Goal: Transaction & Acquisition: Obtain resource

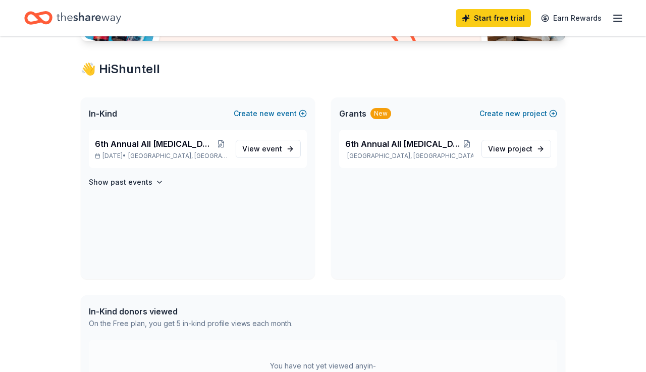
scroll to position [182, 0]
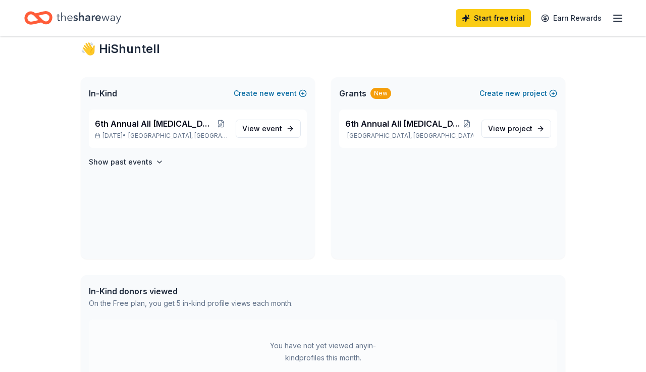
click at [620, 266] on div "Access 3500 + in-kind donors Looking for product donations too? Find companies …" at bounding box center [323, 206] width 646 height 703
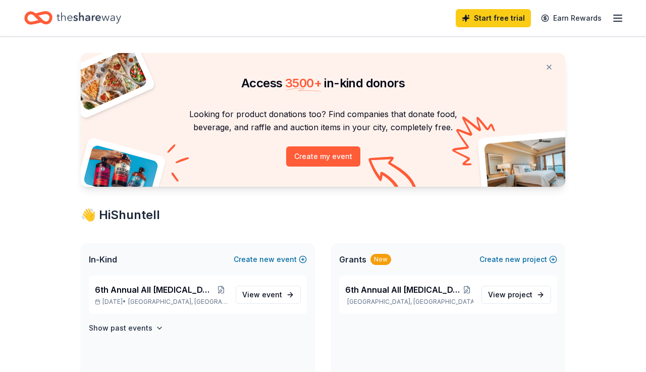
scroll to position [0, 0]
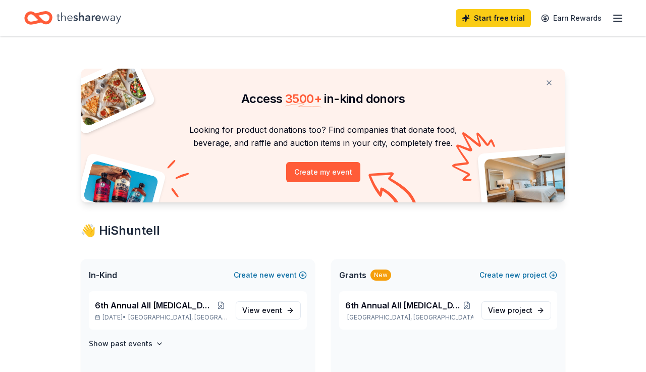
click at [616, 18] on line "button" at bounding box center [618, 18] width 8 height 0
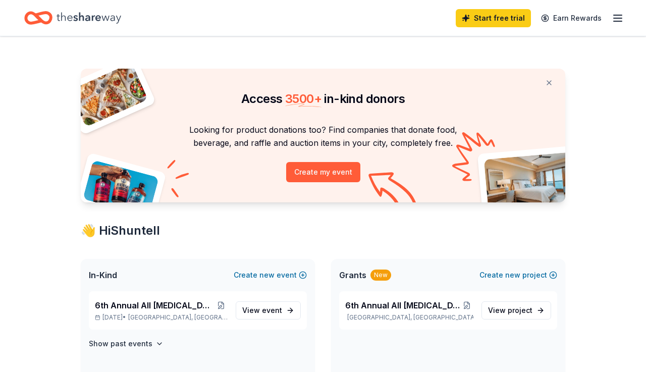
click at [289, 36] on header "Start free trial Earn Rewards" at bounding box center [323, 18] width 646 height 36
click at [125, 19] on div "Start free trial Earn Rewards" at bounding box center [323, 18] width 598 height 24
click at [257, 305] on span "View event" at bounding box center [262, 310] width 40 height 12
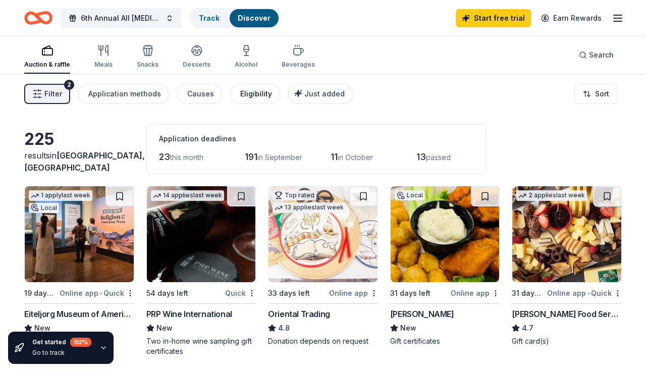
click at [249, 96] on div "Eligibility" at bounding box center [256, 94] width 32 height 12
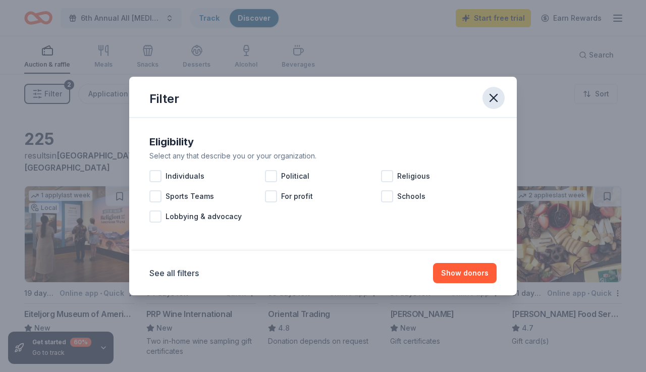
click at [493, 95] on icon "button" at bounding box center [494, 98] width 14 height 14
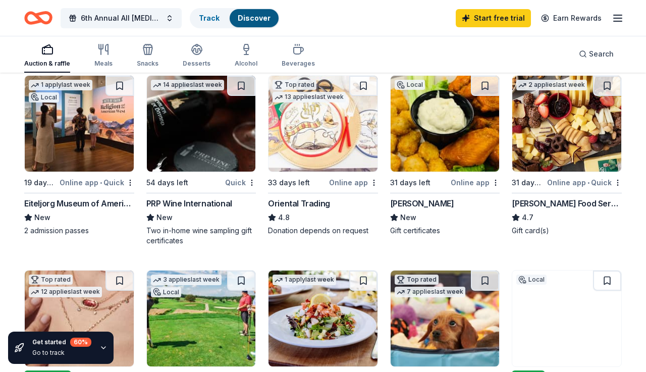
scroll to position [61, 0]
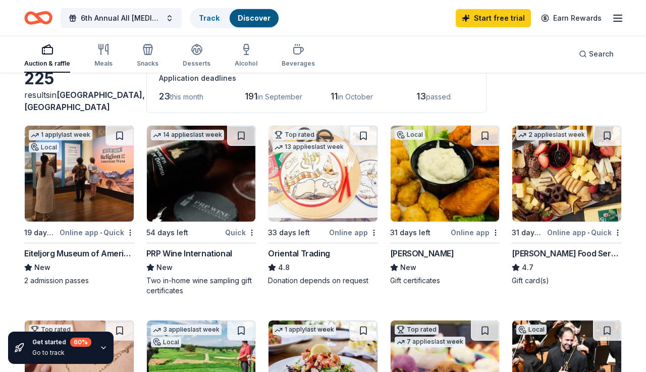
click at [212, 254] on div "PRP Wine International" at bounding box center [189, 253] width 86 height 12
click at [433, 212] on img at bounding box center [445, 174] width 109 height 96
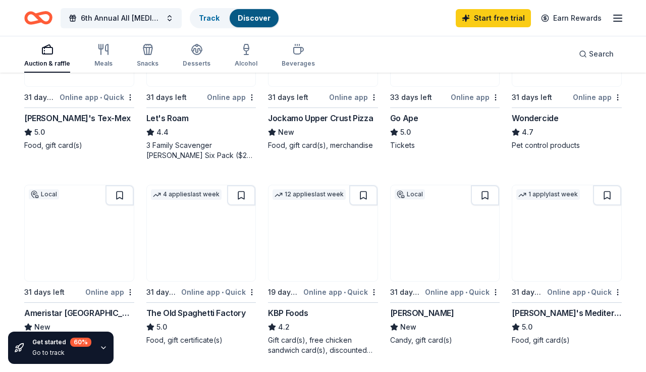
scroll to position [606, 0]
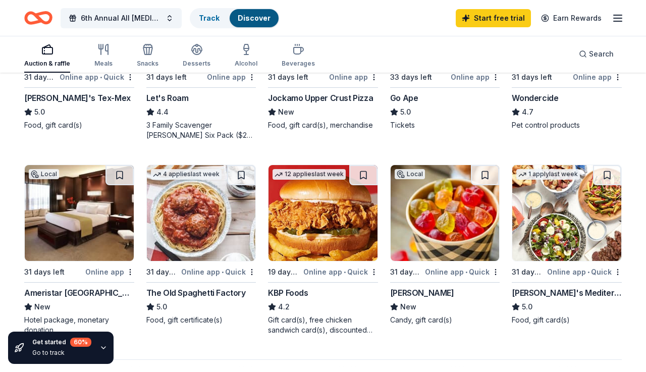
click at [347, 270] on div "Online app • Quick" at bounding box center [340, 271] width 75 height 13
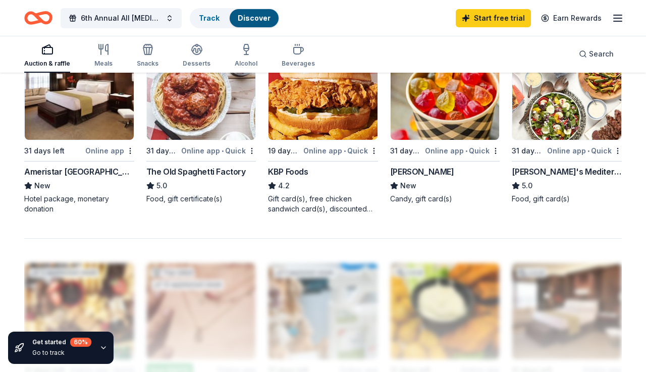
scroll to position [707, 0]
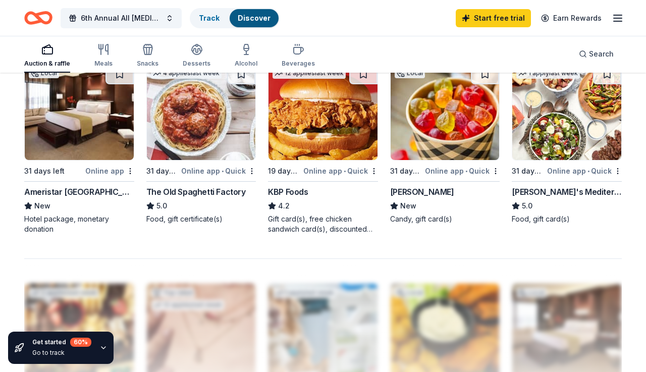
click at [81, 193] on div "Ameristar East Chicago" at bounding box center [79, 192] width 110 height 12
click at [170, 186] on div "The Old Spaghetti Factory" at bounding box center [195, 192] width 99 height 12
click at [543, 186] on div "[PERSON_NAME]'s Mediterranean Cafe" at bounding box center [567, 192] width 110 height 12
click at [53, 57] on div "Auction & raffle" at bounding box center [47, 55] width 46 height 24
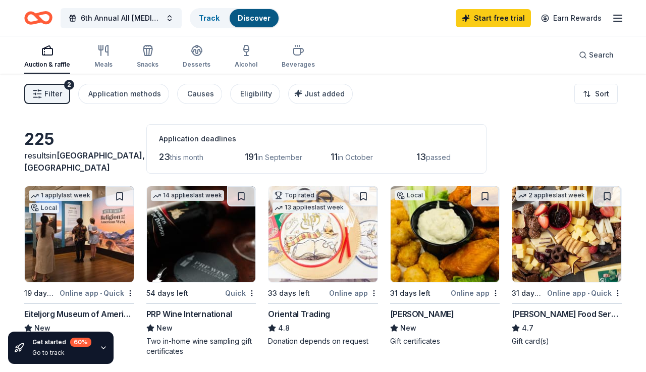
click at [53, 64] on div "Auction & raffle" at bounding box center [47, 65] width 46 height 8
click at [48, 90] on span "Filter" at bounding box center [53, 94] width 18 height 12
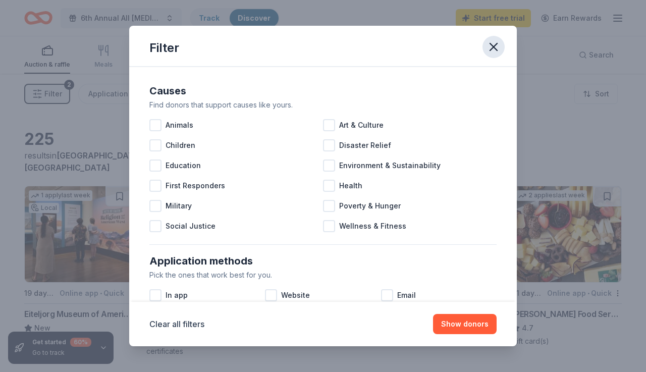
click at [491, 45] on icon "button" at bounding box center [494, 47] width 14 height 14
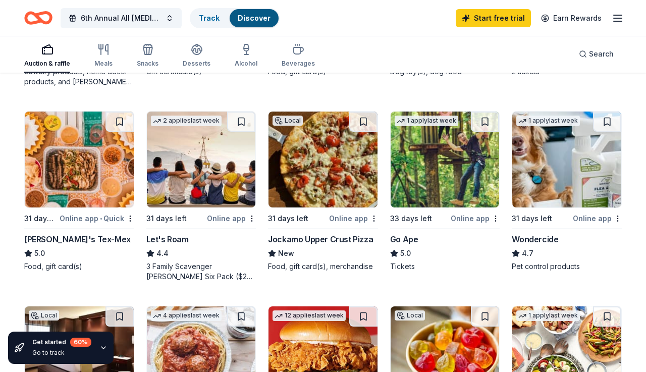
scroll to position [444, 0]
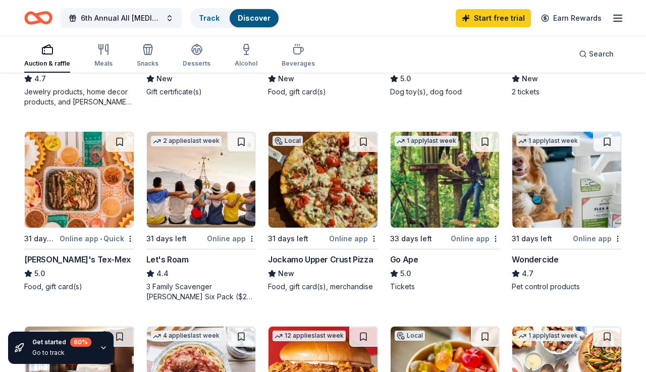
click at [291, 256] on div "Jockamo Upper Crust Pizza" at bounding box center [320, 259] width 105 height 12
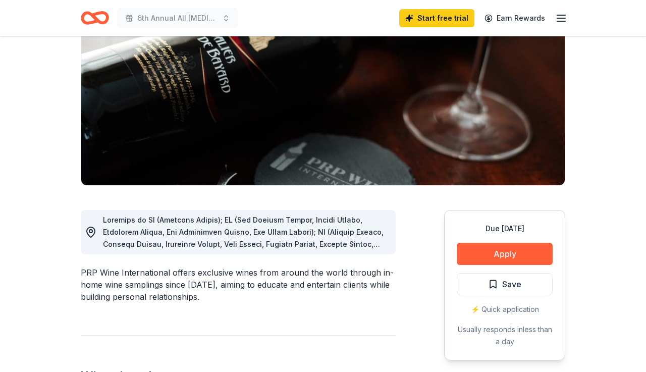
scroll to position [141, 0]
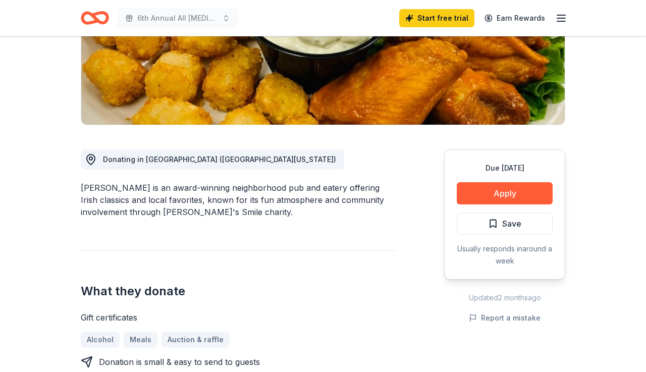
scroll to position [162, 0]
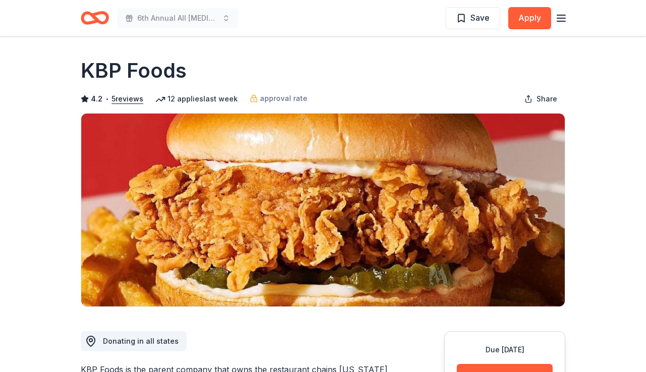
scroll to position [20, 0]
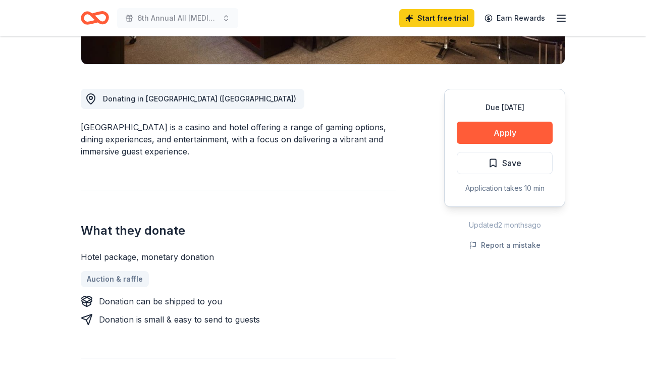
scroll to position [262, 0]
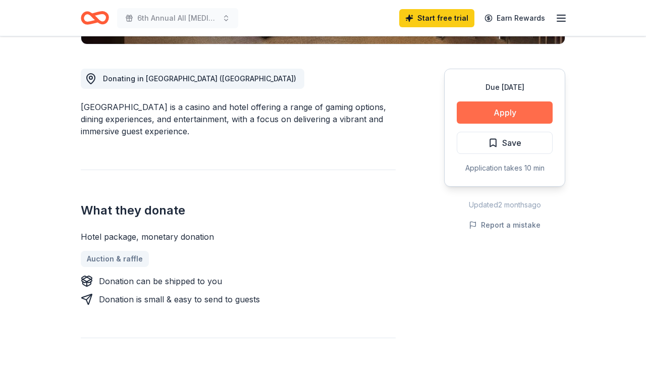
click at [488, 111] on button "Apply" at bounding box center [505, 112] width 96 height 22
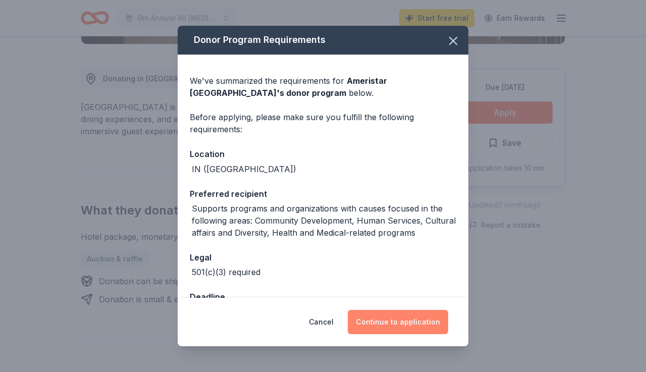
click at [373, 325] on button "Continue to application" at bounding box center [398, 322] width 100 height 24
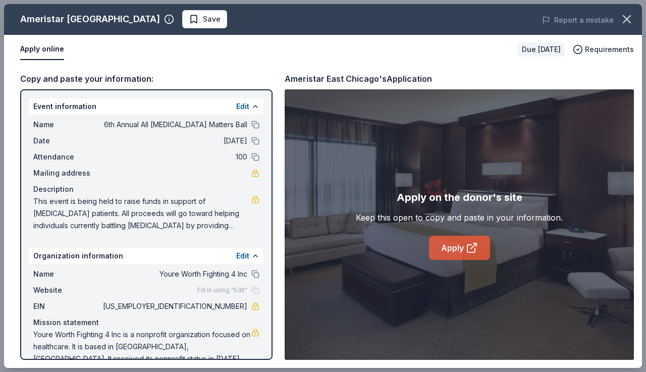
click at [454, 248] on link "Apply" at bounding box center [459, 248] width 61 height 24
click at [626, 22] on icon "button" at bounding box center [627, 19] width 14 height 14
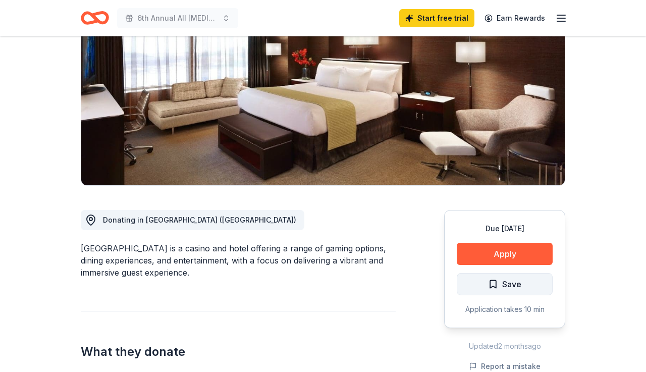
scroll to position [101, 0]
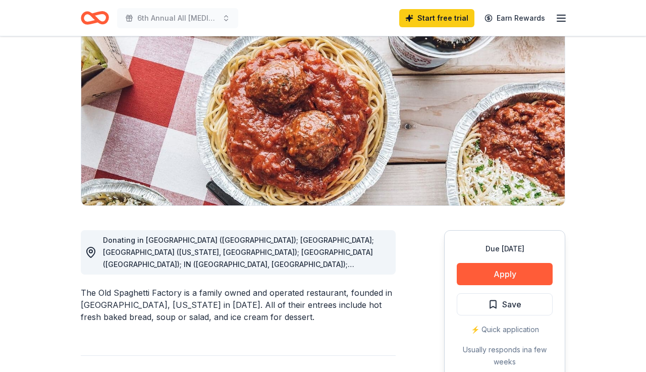
scroll to position [162, 0]
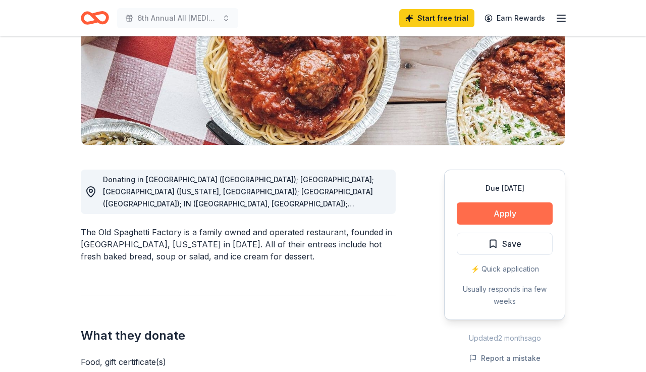
click at [495, 215] on button "Apply" at bounding box center [505, 213] width 96 height 22
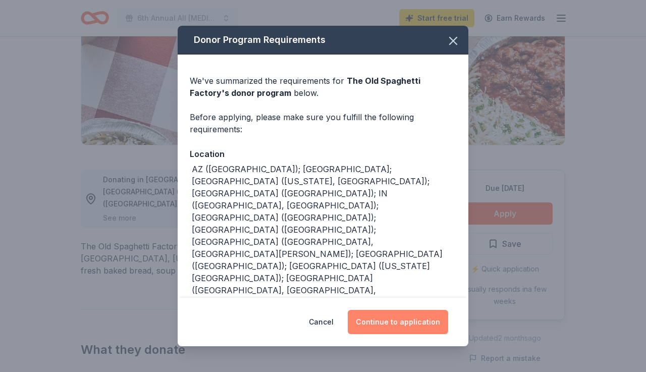
click at [388, 315] on button "Continue to application" at bounding box center [398, 322] width 100 height 24
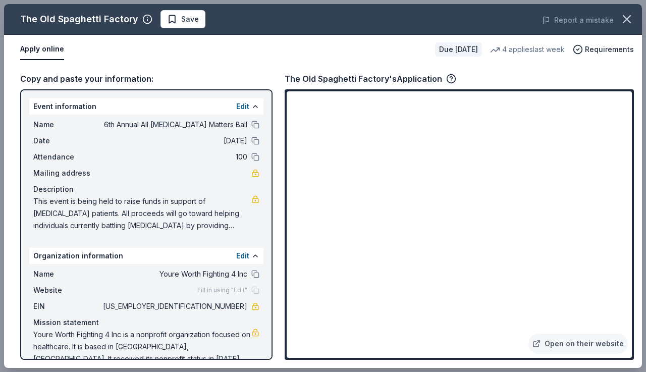
click at [639, 204] on div "Copy and paste your information: Event information Edit Name 6th Annual All Can…" at bounding box center [323, 216] width 638 height 304
click at [566, 341] on link "Open on their website" at bounding box center [577, 344] width 99 height 20
click at [627, 21] on icon "button" at bounding box center [627, 19] width 14 height 14
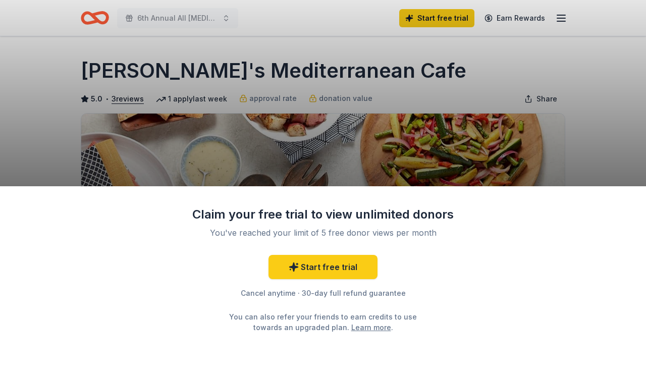
click at [521, 127] on div "Claim your free trial to view unlimited donors You've reached your limit of 5 f…" at bounding box center [323, 186] width 646 height 372
